Goal: Task Accomplishment & Management: Complete application form

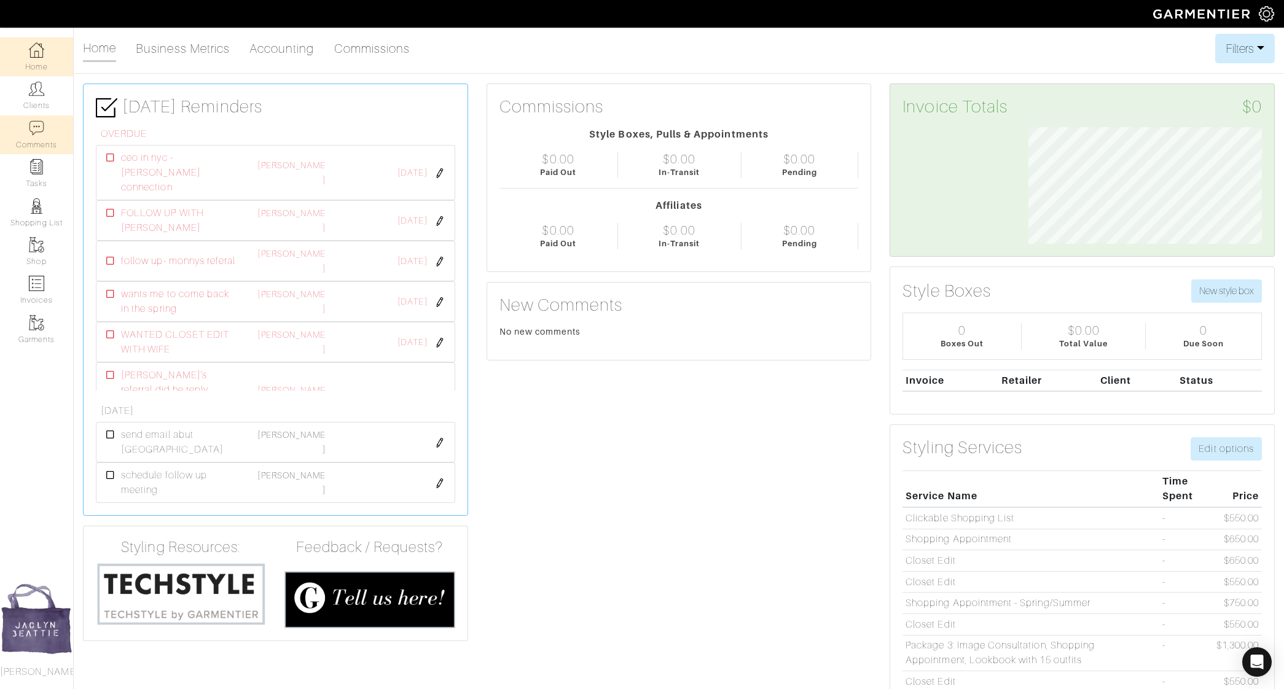
scroll to position [117, 252]
click at [45, 115] on link "Comments" at bounding box center [36, 134] width 73 height 39
click at [41, 98] on link "Clients" at bounding box center [36, 95] width 73 height 39
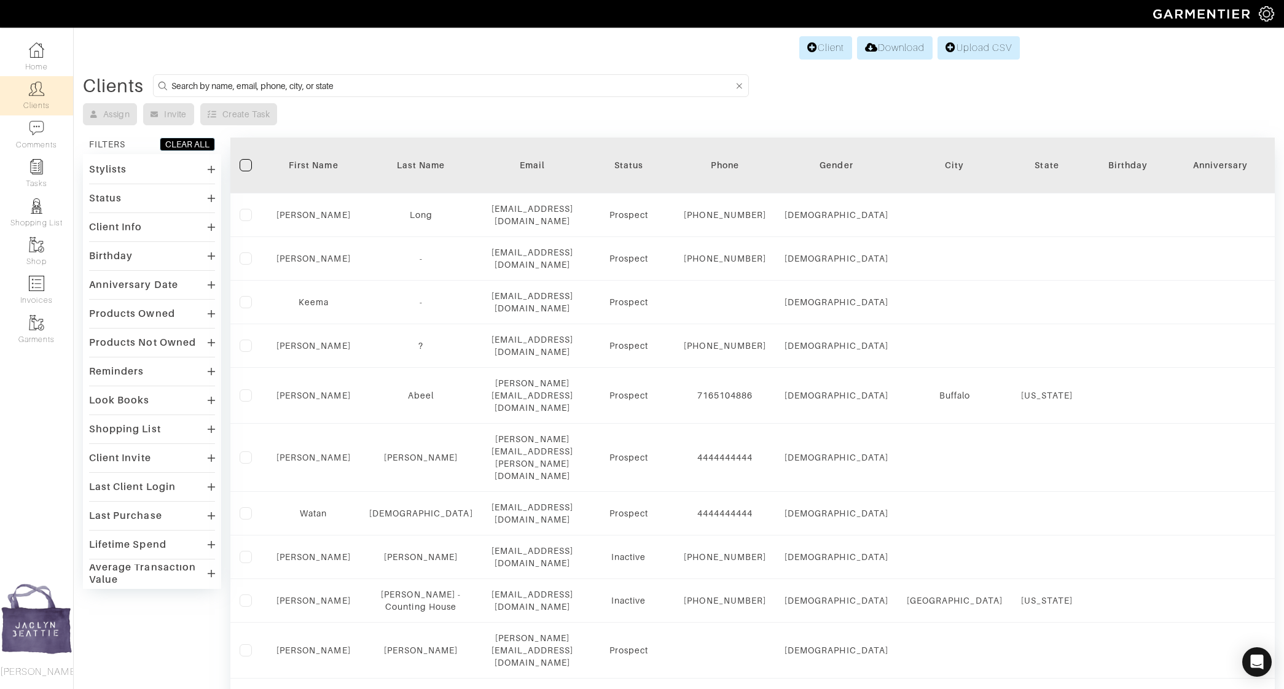
click at [267, 82] on input at bounding box center [452, 85] width 562 height 15
type input "mikayla"
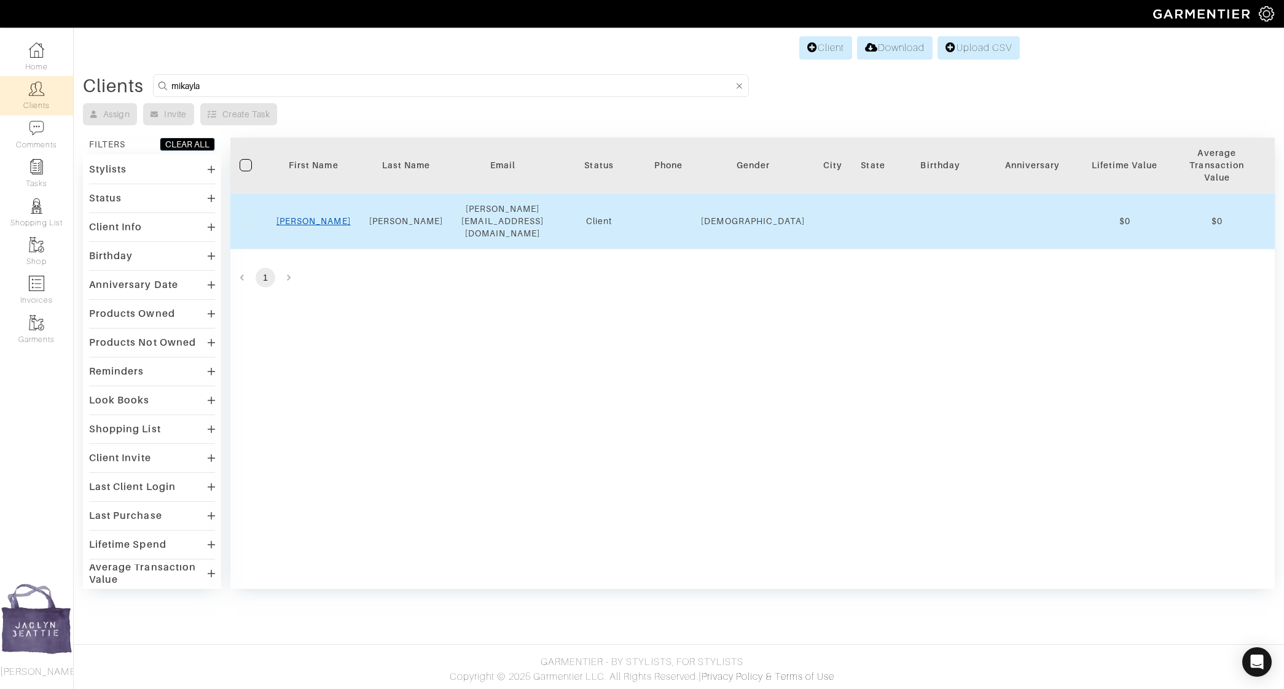
click at [321, 216] on link "Mikayla" at bounding box center [313, 221] width 74 height 10
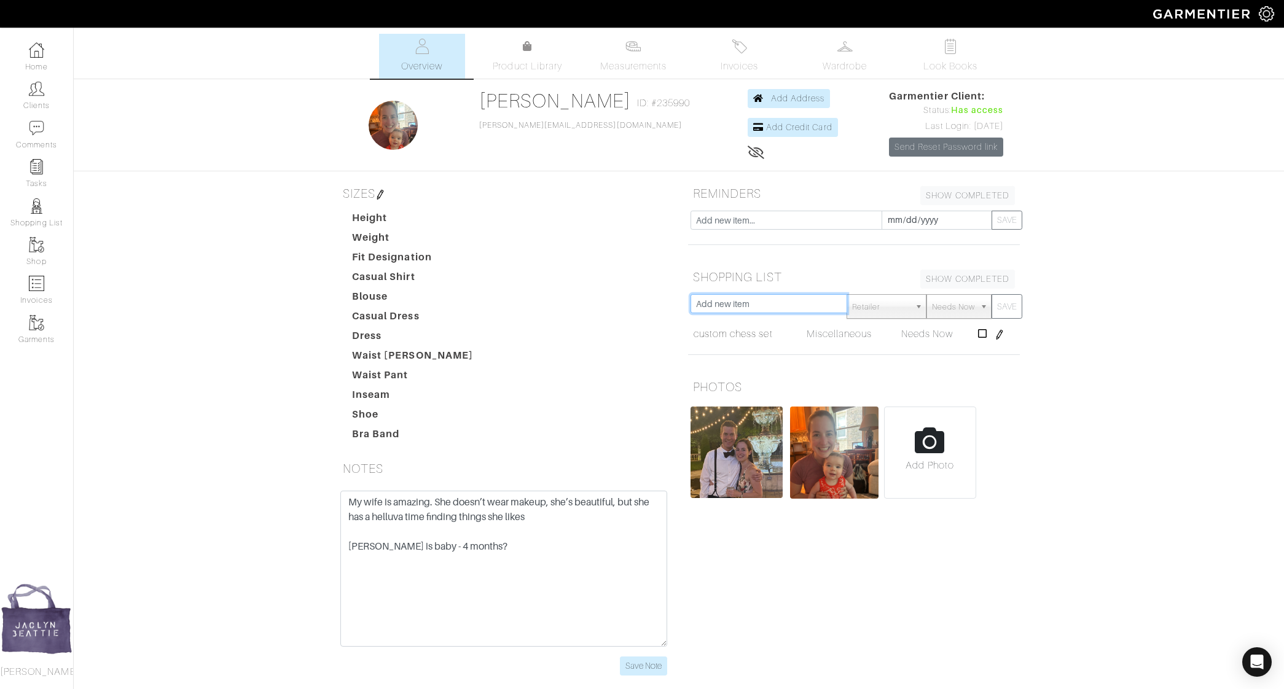
click at [727, 305] on input "text" at bounding box center [768, 303] width 157 height 19
click at [991, 294] on button "SAVE" at bounding box center [1006, 306] width 31 height 25
type input "tank topsstruc"
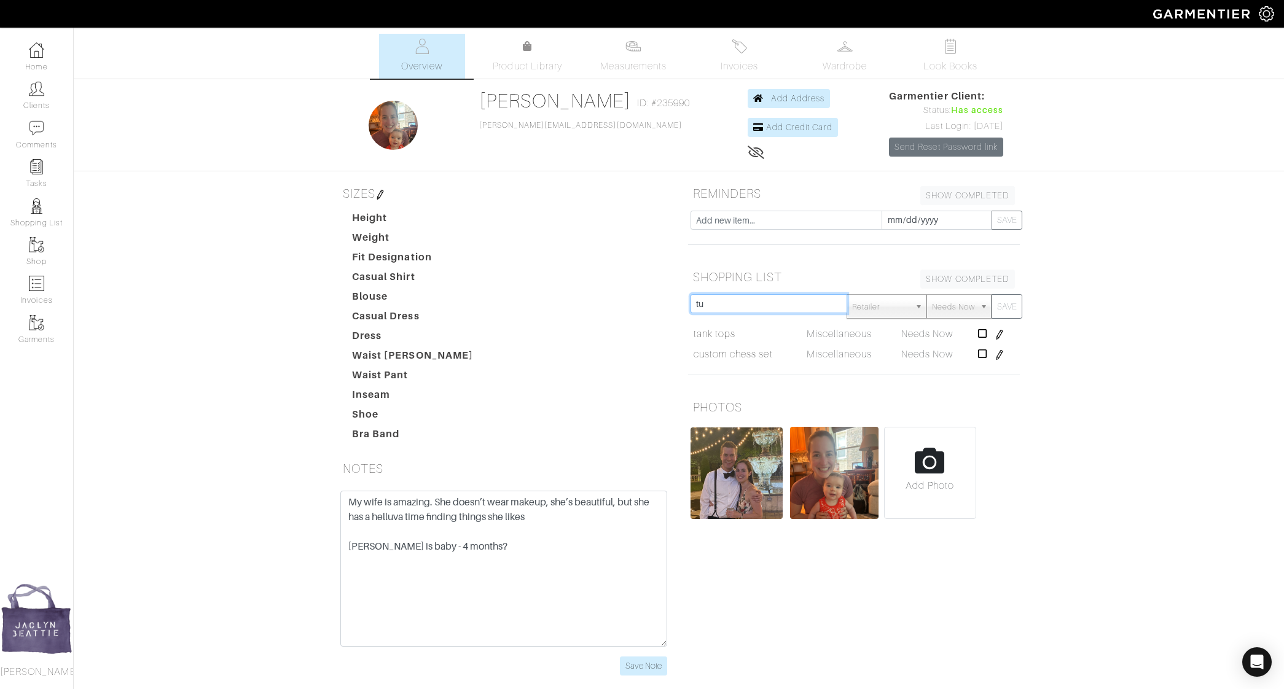
type input "t"
click at [991, 294] on button "SAVE" at bounding box center [1006, 306] width 31 height 25
type input "structured work shirtsli"
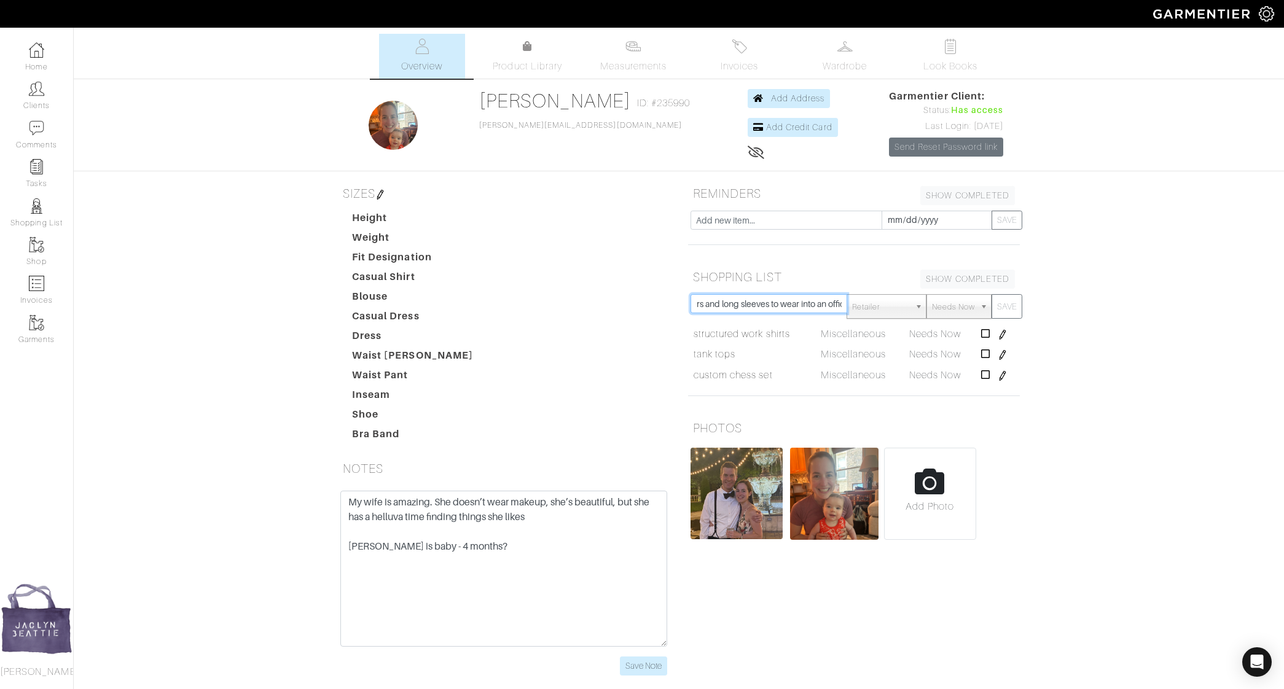
scroll to position [0, 80]
type input "lightweight sweaters and long sleeves to wear into an office"
click at [991, 294] on button "SAVE" at bounding box center [1006, 306] width 31 height 25
